Goal: Find specific page/section: Find specific page/section

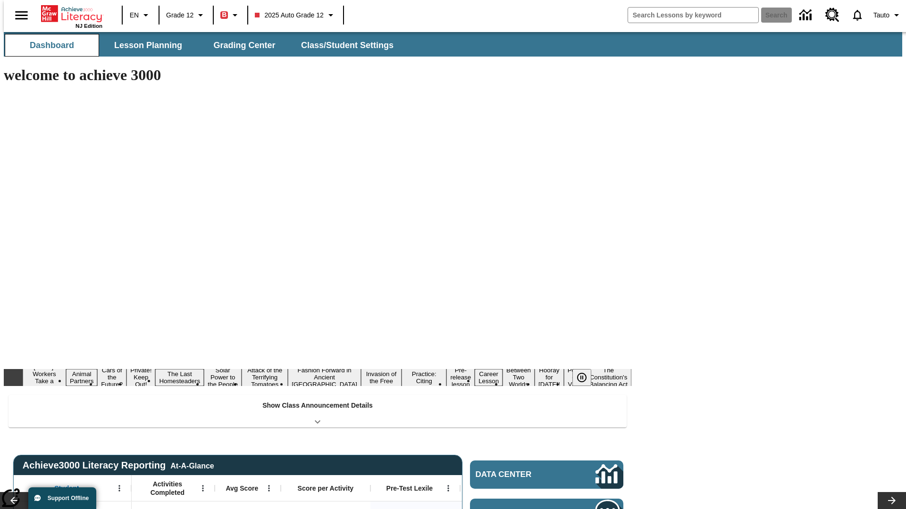
click at [48, 45] on span "Dashboard" at bounding box center [52, 45] width 44 height 11
click at [144, 45] on span "Lesson Planning" at bounding box center [148, 45] width 68 height 11
